Goal: Use online tool/utility: Utilize a website feature to perform a specific function

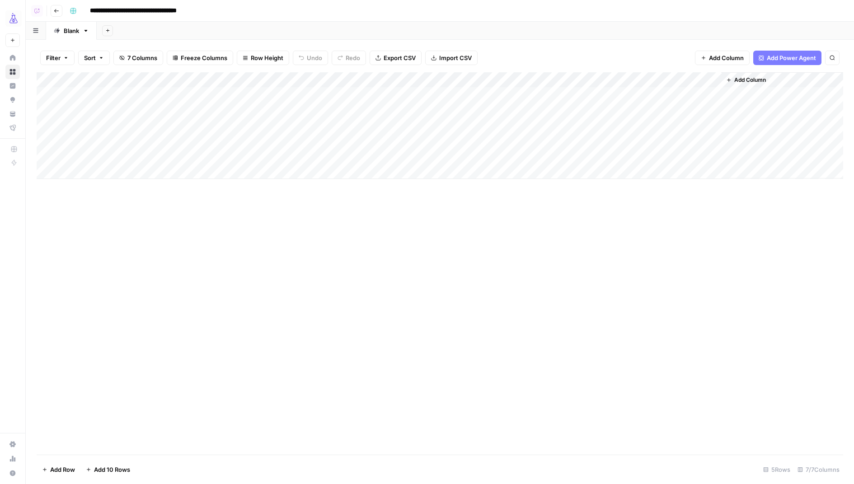
click at [264, 79] on div "Add Column" at bounding box center [440, 125] width 807 height 107
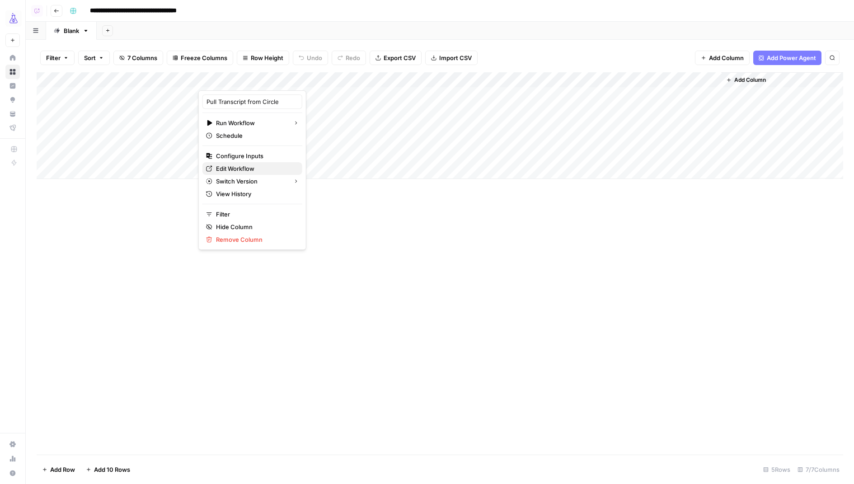
click at [240, 169] on span "Edit Workflow" at bounding box center [255, 168] width 79 height 9
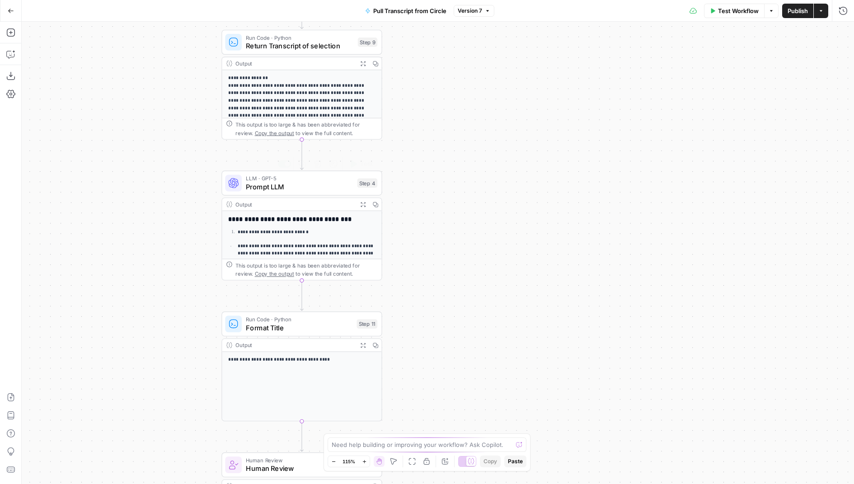
click at [295, 194] on div "LLM · GPT-5 Prompt LLM Step 4 Copy step Delete step Add Note Test" at bounding box center [301, 183] width 160 height 25
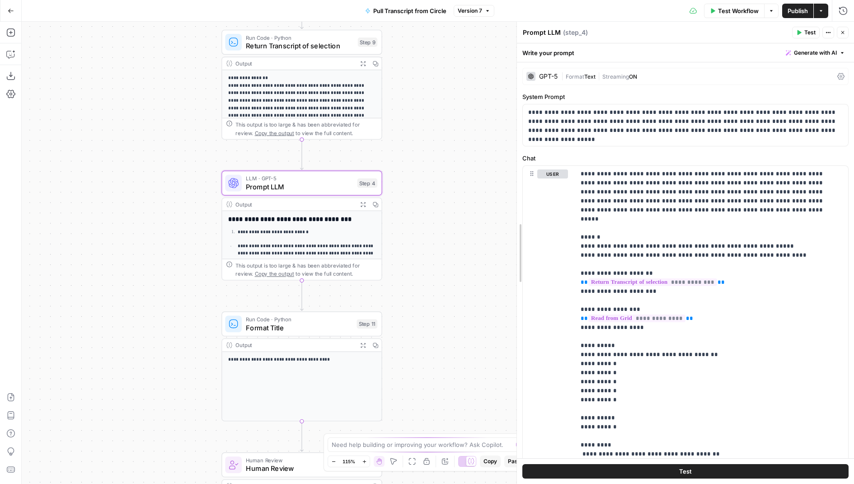
drag, startPoint x: 609, startPoint y: 303, endPoint x: 475, endPoint y: 302, distance: 134.2
click at [475, 303] on body "AirOps Growth New Home Browse Insights Opportunities Your Data Flightpath Recen…" at bounding box center [427, 242] width 854 height 484
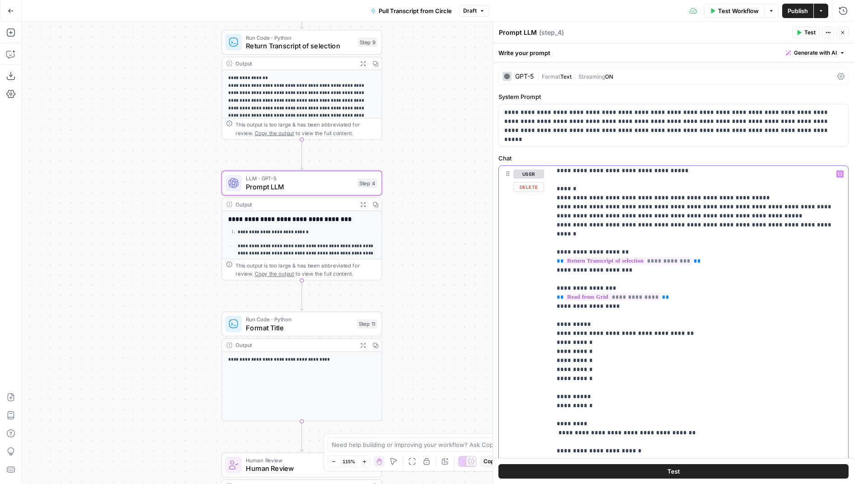
scroll to position [44, 0]
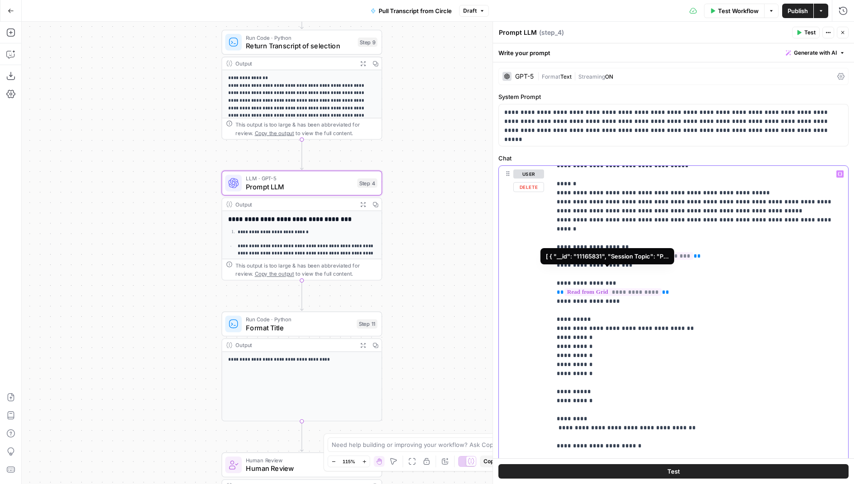
click at [634, 288] on span "**********" at bounding box center [613, 292] width 97 height 8
drag, startPoint x: 679, startPoint y: 273, endPoint x: 551, endPoint y: 275, distance: 127.9
click at [551, 275] on div "**********" at bounding box center [699, 350] width 297 height 368
click at [690, 275] on p "**********" at bounding box center [700, 459] width 287 height 669
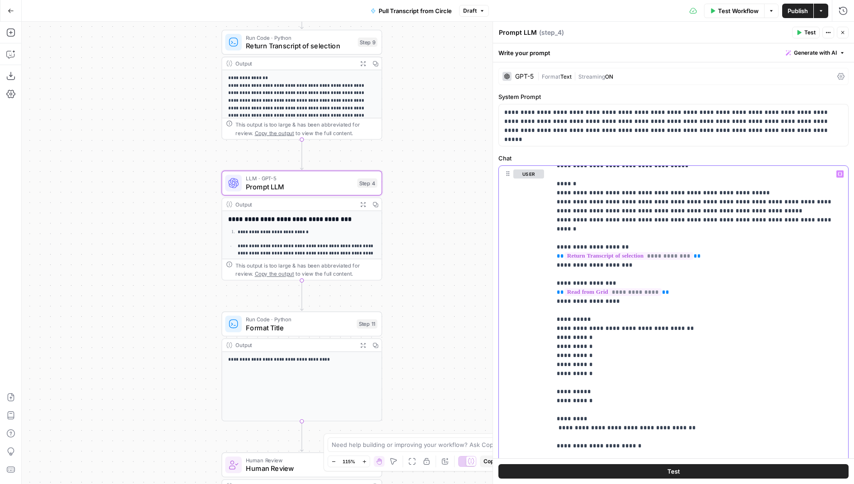
click at [795, 54] on span "Generate with AI" at bounding box center [815, 53] width 43 height 8
click at [782, 99] on div "Improve your existing prompt" at bounding box center [803, 102] width 75 height 8
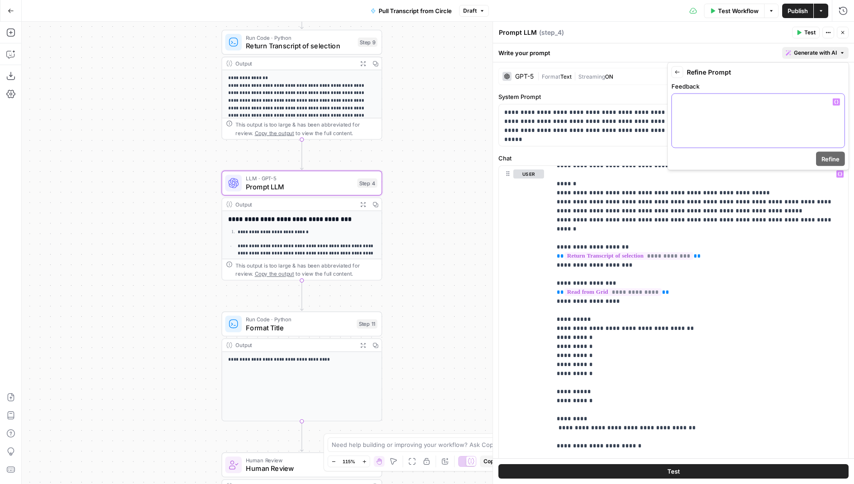
click at [705, 126] on div at bounding box center [758, 121] width 173 height 54
click at [832, 161] on span "Refine" at bounding box center [831, 159] width 18 height 9
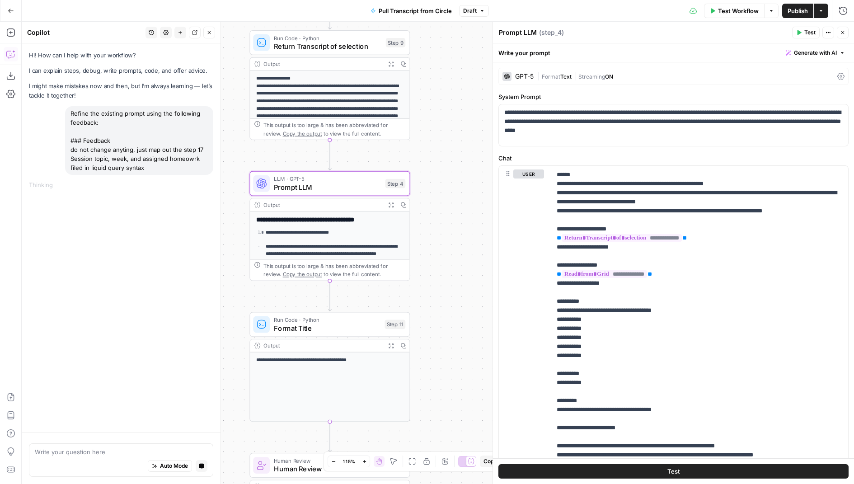
drag, startPoint x: 416, startPoint y: 153, endPoint x: 447, endPoint y: 154, distance: 31.7
click at [447, 154] on div "Workflow Set Inputs Inputs Run Code · Python Pull Transcript from Attention Con…" at bounding box center [438, 253] width 833 height 462
